Goal: Use online tool/utility: Use online tool/utility

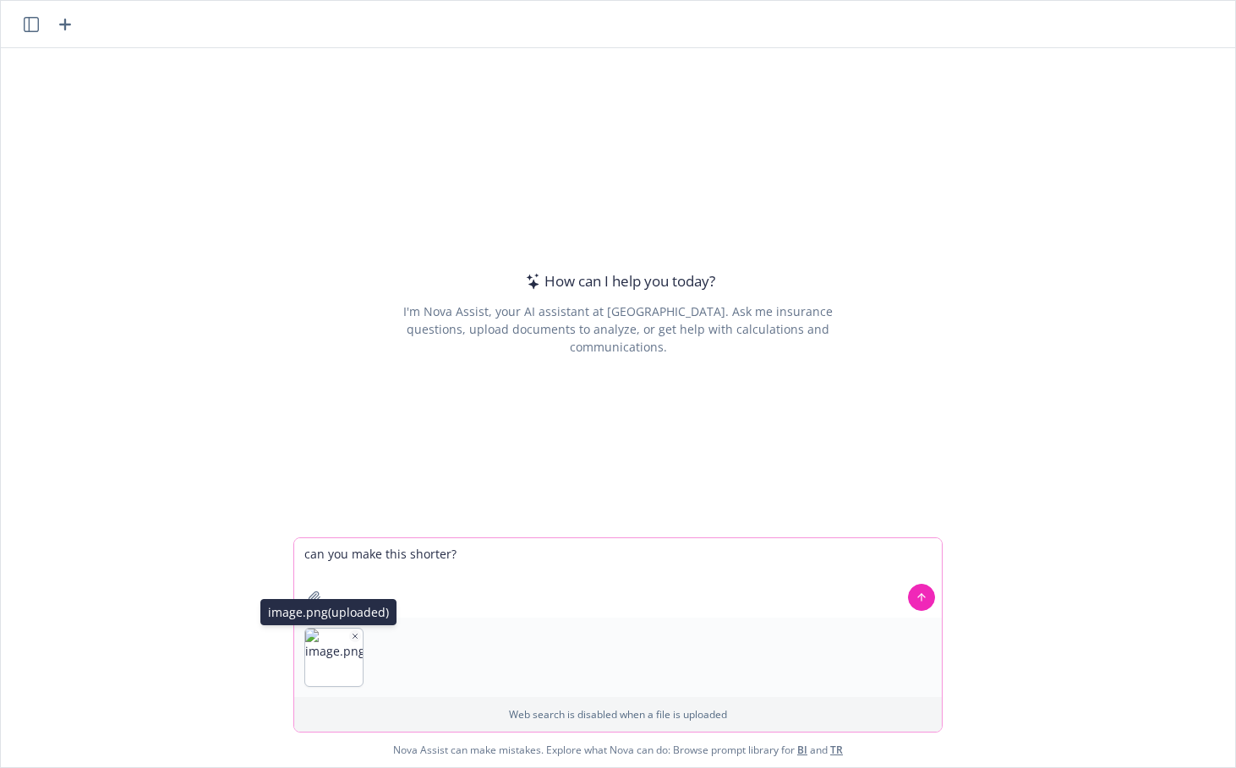
click at [354, 642] on img "button" at bounding box center [333, 657] width 57 height 57
click at [351, 632] on icon "button" at bounding box center [355, 636] width 8 height 8
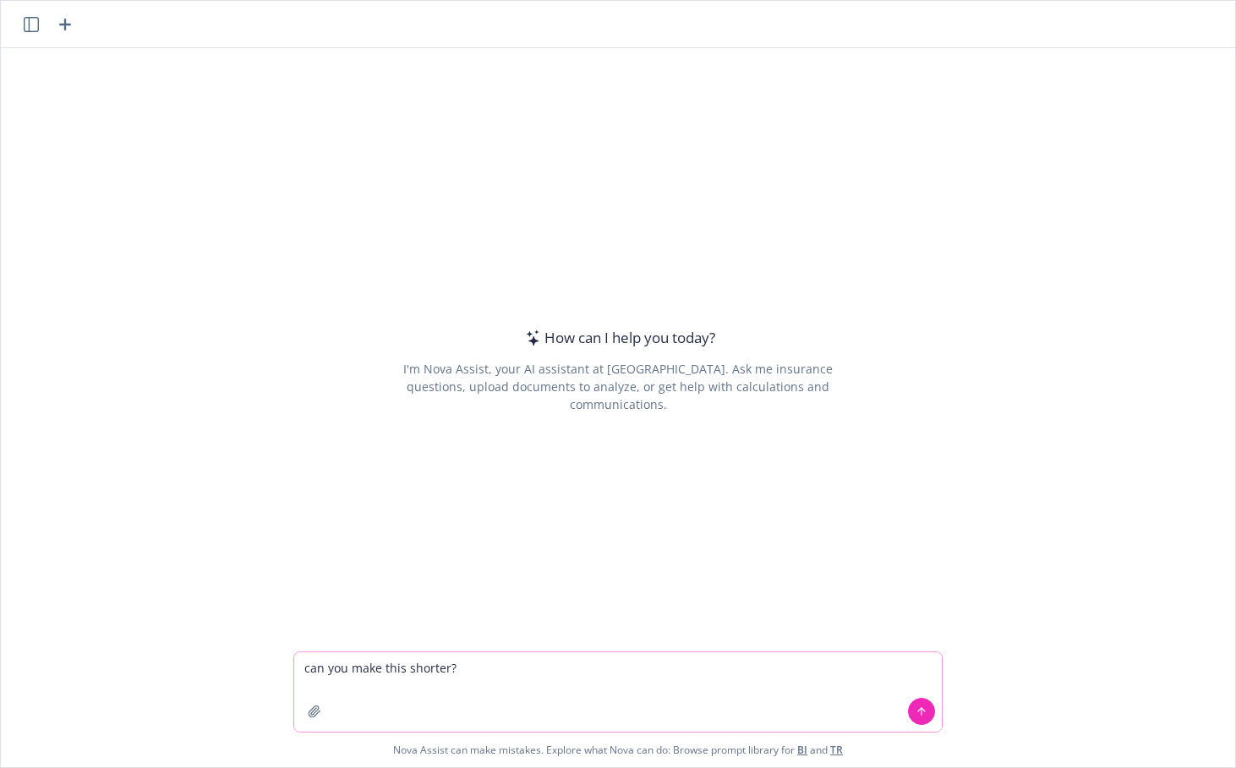
click at [505, 669] on textarea "can you make this shorter?" at bounding box center [617, 691] width 647 height 79
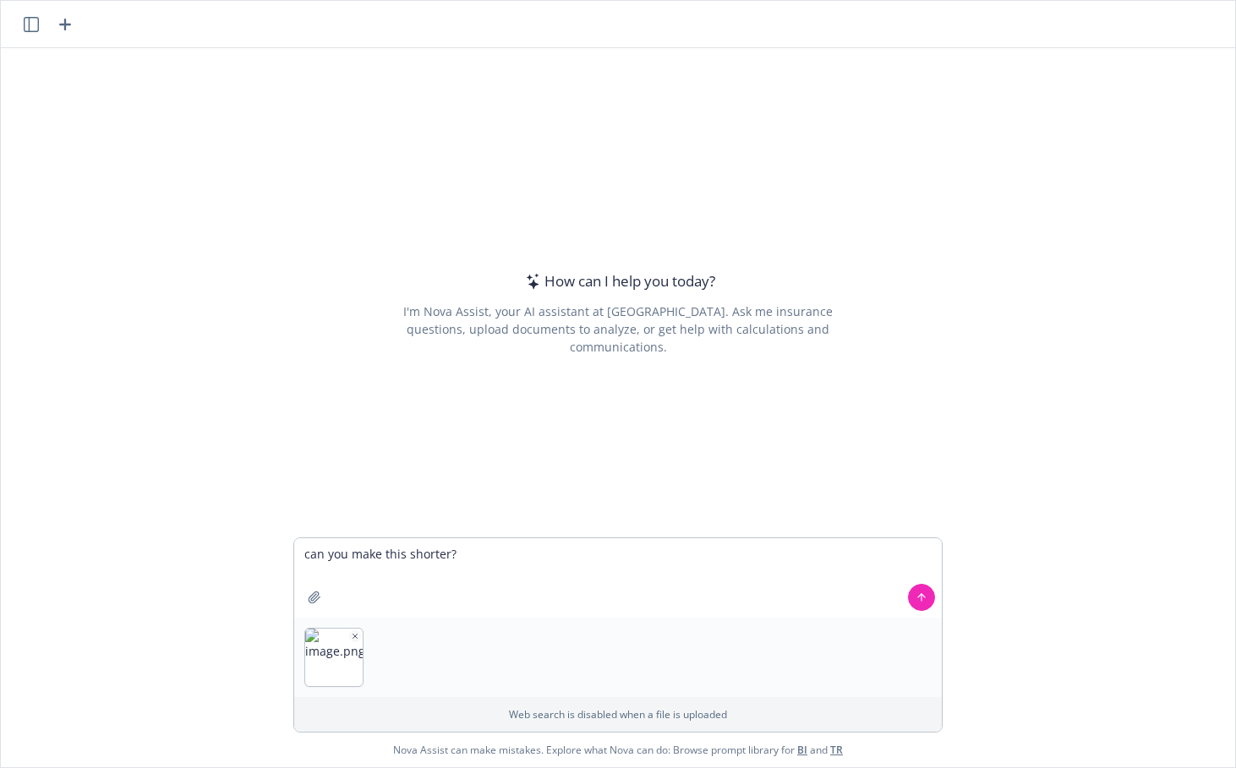
click at [359, 631] on div at bounding box center [617, 657] width 647 height 79
click at [351, 639] on icon "button" at bounding box center [355, 636] width 8 height 8
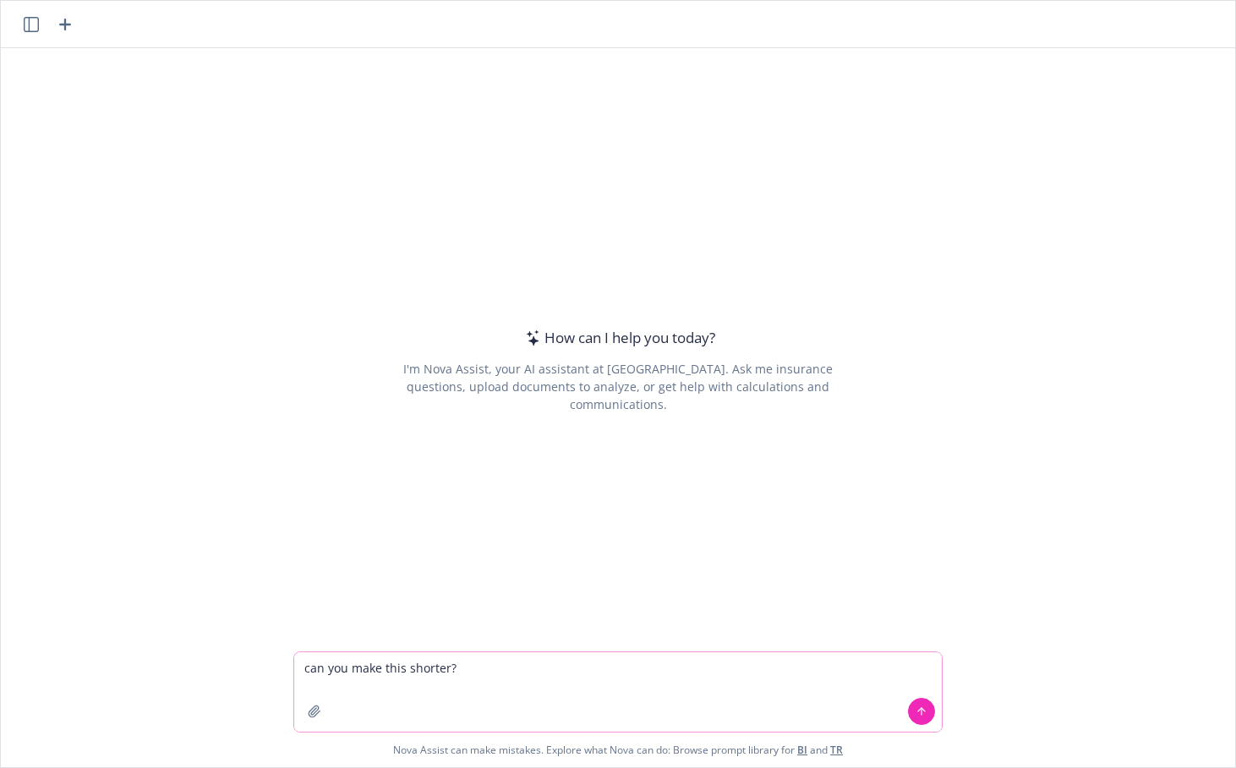
click at [496, 666] on textarea "can you make this shorter?" at bounding box center [617, 691] width 647 height 79
paste textarea "LOA services would allow a member calling in for a possible mental health leave…"
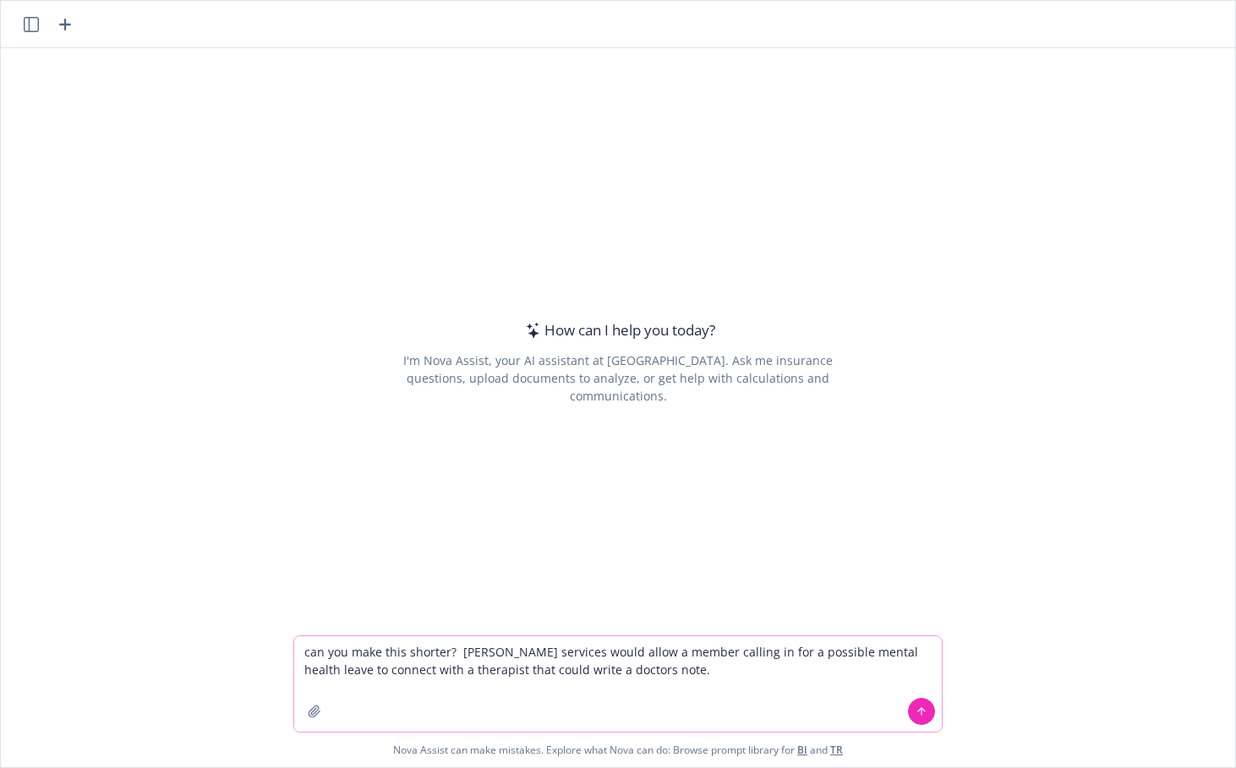
type textarea "can you make this shorter? [PERSON_NAME] services would allow a member calling …"
click at [914, 700] on button at bounding box center [921, 711] width 27 height 27
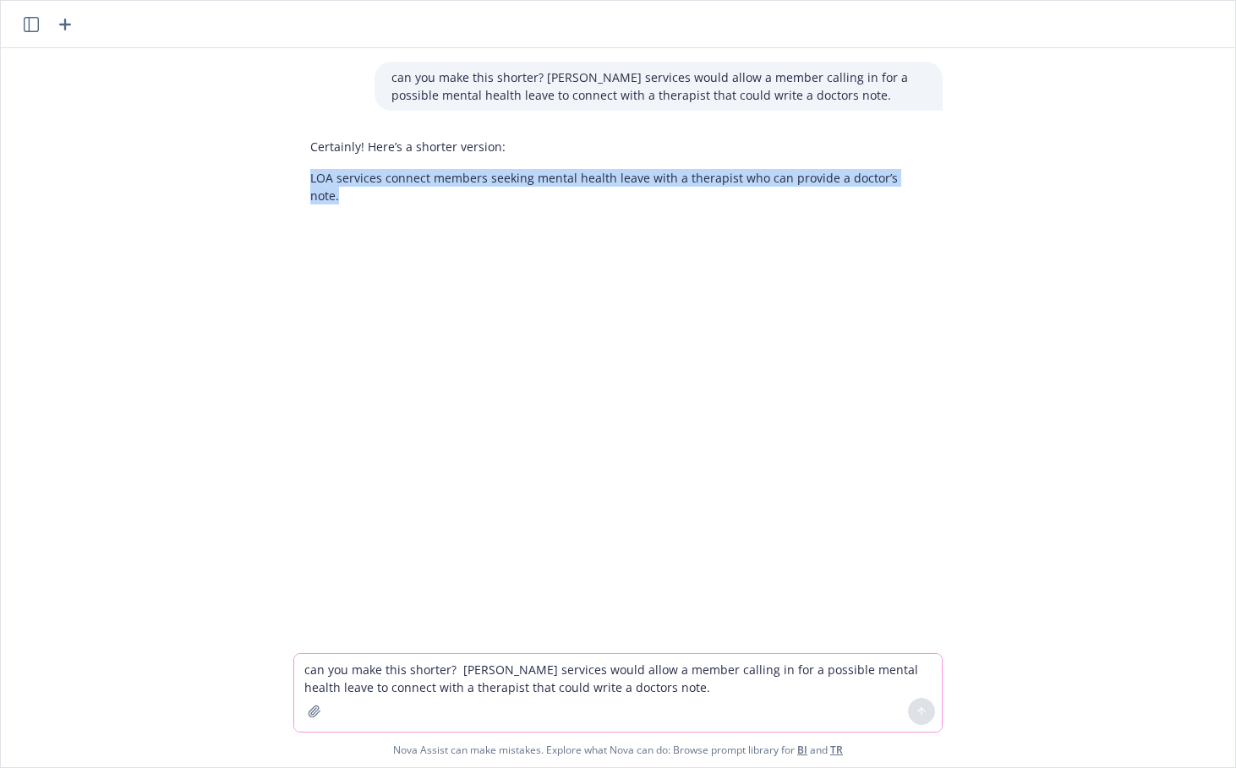
drag, startPoint x: 914, startPoint y: 182, endPoint x: 281, endPoint y: 197, distance: 632.4
click at [281, 197] on div "can you make this shorter? [PERSON_NAME] services would allow a member calling …" at bounding box center [618, 350] width 1234 height 605
drag, startPoint x: 250, startPoint y: 490, endPoint x: 254, endPoint y: 461, distance: 29.9
click at [250, 490] on div "can you make this shorter? [PERSON_NAME] services would allow a member calling …" at bounding box center [618, 350] width 1234 height 605
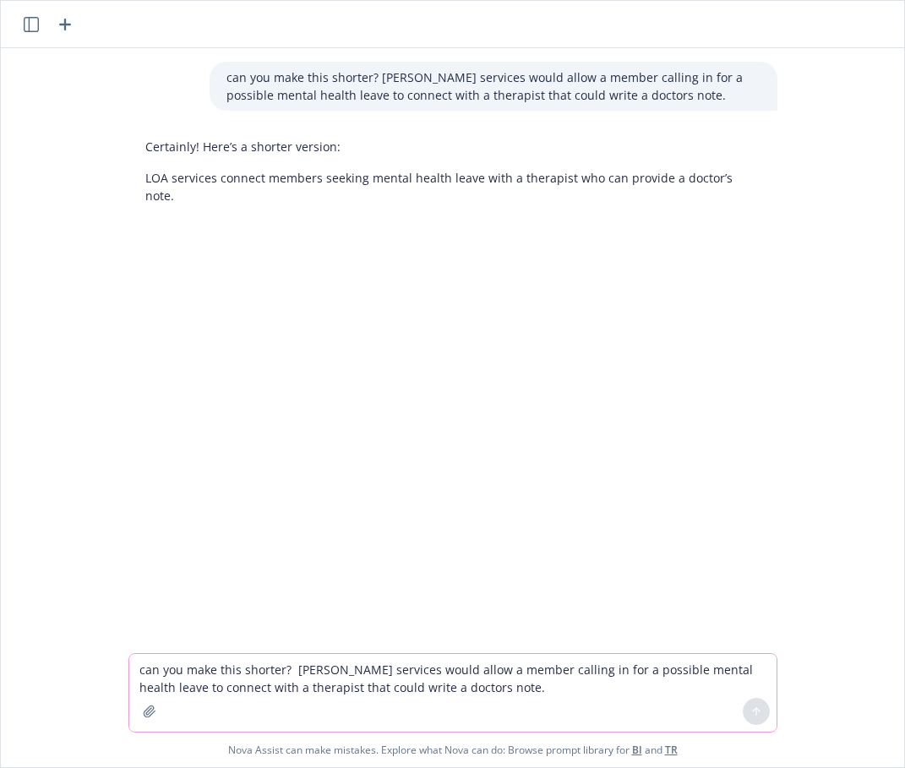
click at [474, 297] on div "can you make this shorter? [PERSON_NAME] services would allow a member calling …" at bounding box center [452, 350] width 903 height 605
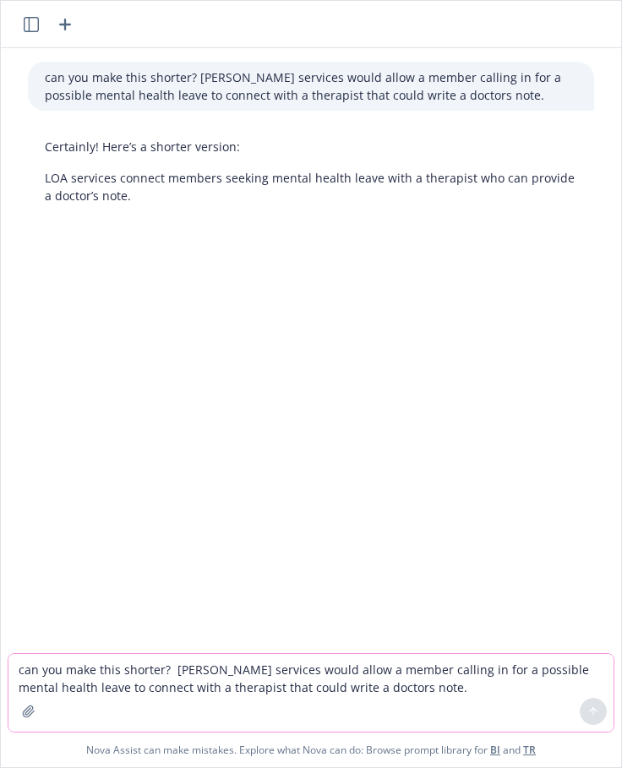
click at [450, 319] on div "can you make this shorter? [PERSON_NAME] services would allow a member calling …" at bounding box center [311, 350] width 620 height 605
click at [220, 393] on div "can you make this shorter? [PERSON_NAME] services would allow a member calling …" at bounding box center [311, 350] width 620 height 605
